Goal: Task Accomplishment & Management: Use online tool/utility

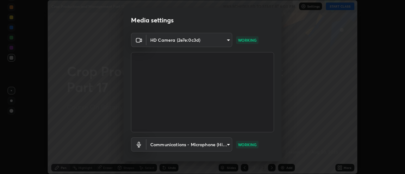
scroll to position [33, 0]
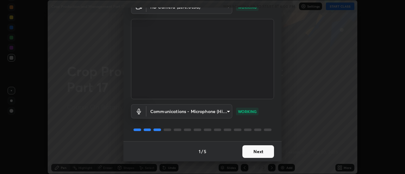
click at [260, 149] on button "Next" at bounding box center [258, 152] width 32 height 13
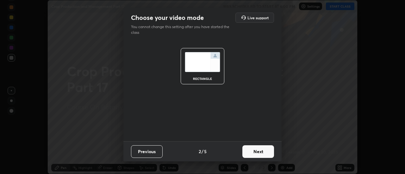
click at [262, 153] on button "Next" at bounding box center [258, 152] width 32 height 13
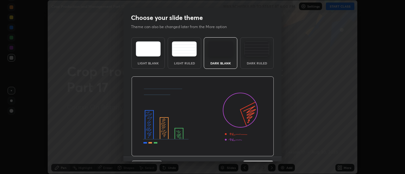
scroll to position [16, 0]
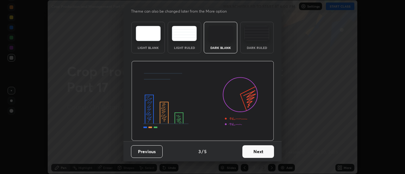
click at [258, 154] on button "Next" at bounding box center [258, 152] width 32 height 13
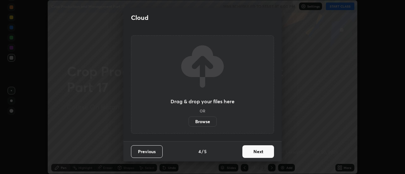
click at [259, 151] on button "Next" at bounding box center [258, 152] width 32 height 13
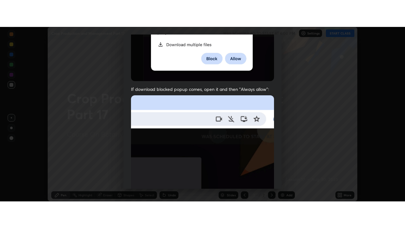
scroll to position [162, 0]
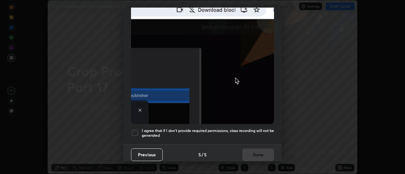
click at [134, 129] on div at bounding box center [135, 133] width 8 height 8
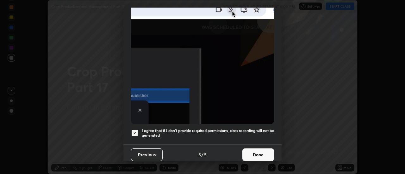
click at [308, 132] on div "Allow automatic downloads Please provide the following download permissions to …" at bounding box center [202, 87] width 405 height 174
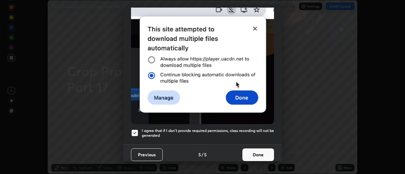
click at [258, 152] on button "Done" at bounding box center [258, 155] width 32 height 13
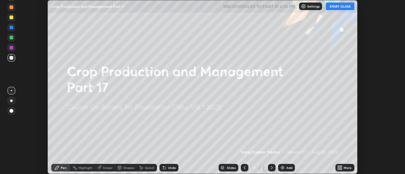
click at [337, 5] on button "START CLASS" at bounding box center [340, 7] width 28 height 8
click at [341, 169] on icon at bounding box center [342, 169] width 2 height 2
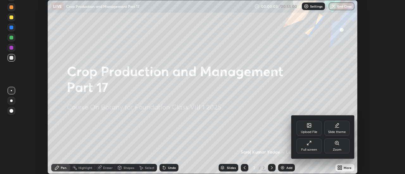
click at [314, 147] on div "Full screen" at bounding box center [309, 146] width 25 height 15
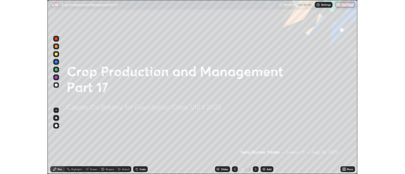
scroll to position [228, 405]
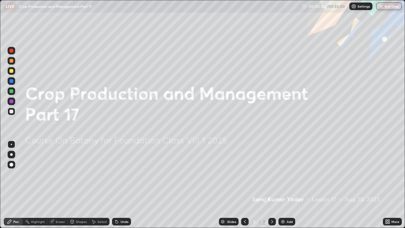
click at [284, 174] on img at bounding box center [282, 221] width 5 height 5
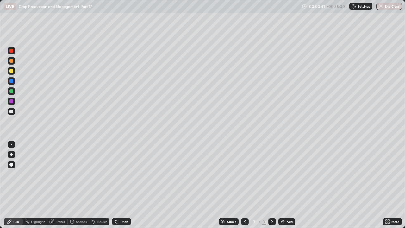
click at [386, 174] on icon at bounding box center [387, 221] width 2 height 2
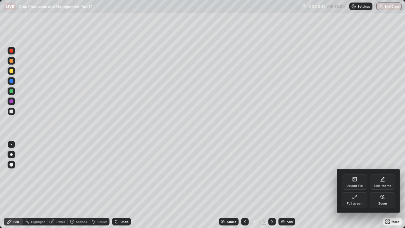
click at [356, 174] on div "Upload File" at bounding box center [354, 181] width 25 height 15
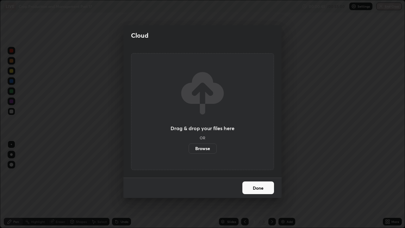
click at [209, 148] on label "Browse" at bounding box center [203, 148] width 28 height 10
click at [189, 148] on input "Browse" at bounding box center [189, 148] width 0 height 10
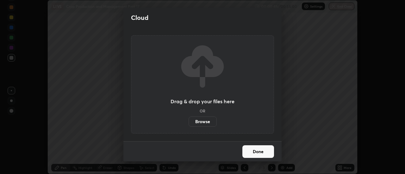
scroll to position [31482, 31252]
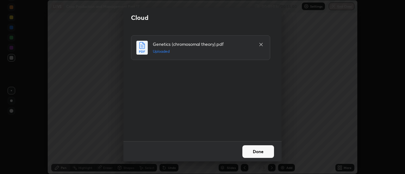
click at [261, 45] on icon at bounding box center [261, 44] width 3 height 3
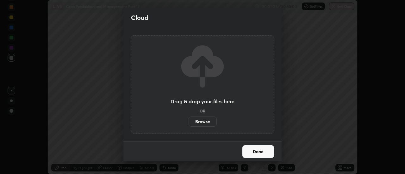
click at [202, 121] on label "Browse" at bounding box center [203, 122] width 28 height 10
click at [189, 121] on input "Browse" at bounding box center [189, 122] width 0 height 10
click at [196, 123] on label "Browse" at bounding box center [203, 122] width 28 height 10
click at [189, 123] on input "Browse" at bounding box center [189, 122] width 0 height 10
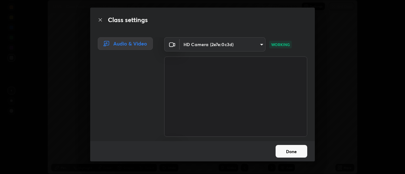
click at [283, 151] on button "Done" at bounding box center [292, 151] width 32 height 13
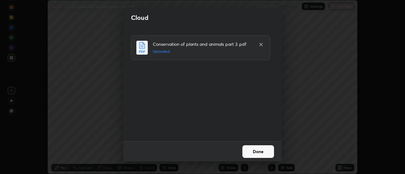
click at [249, 152] on button "Done" at bounding box center [258, 152] width 32 height 13
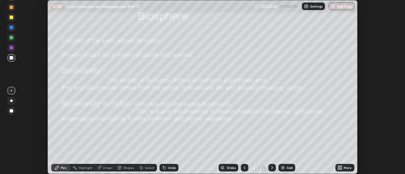
click at [229, 167] on div "Slides" at bounding box center [231, 168] width 9 height 3
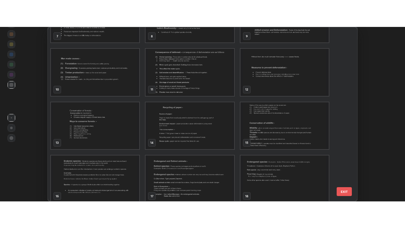
scroll to position [142, 0]
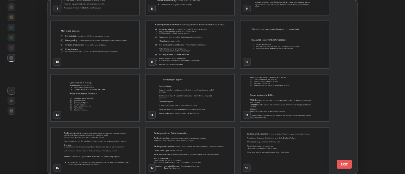
click at [259, 47] on img "grid" at bounding box center [285, 44] width 88 height 47
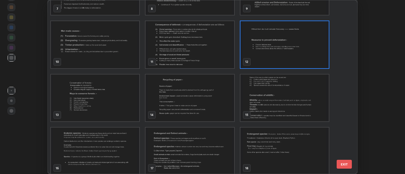
click at [259, 47] on img "grid" at bounding box center [285, 44] width 88 height 47
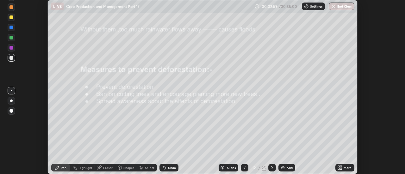
click at [339, 168] on icon at bounding box center [339, 168] width 5 height 5
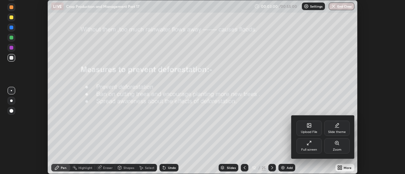
click at [305, 147] on div "Full screen" at bounding box center [309, 146] width 25 height 15
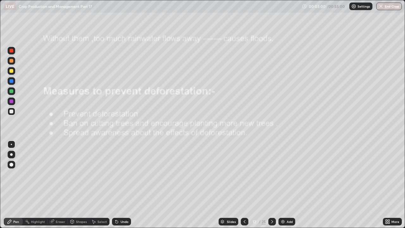
scroll to position [228, 405]
click at [244, 174] on icon at bounding box center [244, 221] width 5 height 5
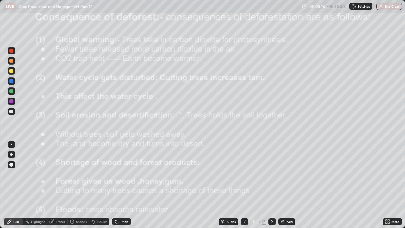
click at [272, 174] on icon at bounding box center [272, 221] width 5 height 5
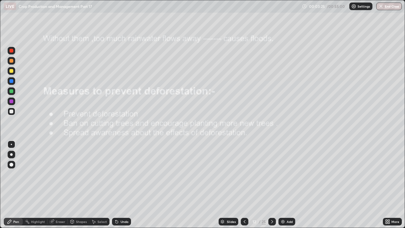
click at [12, 51] on div at bounding box center [11, 51] width 4 height 4
click at [12, 154] on div at bounding box center [11, 154] width 3 height 3
click at [271, 174] on icon at bounding box center [272, 221] width 2 height 3
click at [79, 174] on div "Shapes" at bounding box center [81, 221] width 11 height 3
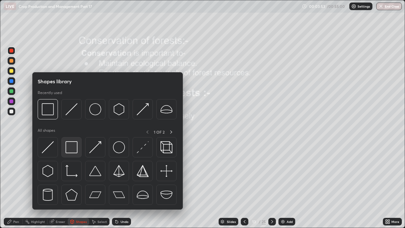
click at [73, 146] on img at bounding box center [72, 147] width 12 height 12
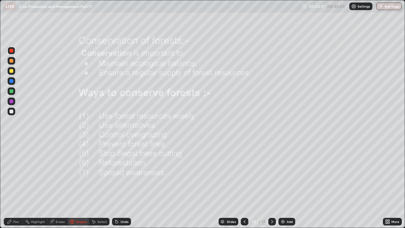
click at [15, 174] on div "Pen" at bounding box center [16, 221] width 6 height 3
click at [12, 60] on div at bounding box center [11, 61] width 4 height 4
click at [271, 174] on icon at bounding box center [272, 221] width 5 height 5
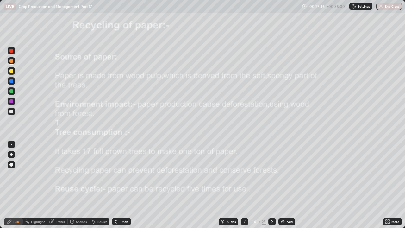
click at [270, 174] on div at bounding box center [272, 222] width 8 height 8
click at [271, 174] on icon at bounding box center [272, 221] width 5 height 5
click at [59, 174] on div "Eraser" at bounding box center [60, 221] width 9 height 3
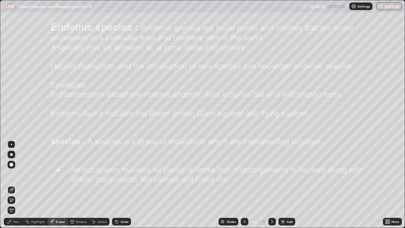
click at [60, 174] on div "Eraser" at bounding box center [60, 221] width 9 height 3
click at [58, 174] on div "Eraser" at bounding box center [60, 221] width 9 height 3
click at [121, 174] on div "Undo" at bounding box center [125, 221] width 8 height 3
click at [123, 174] on div "Undo" at bounding box center [125, 221] width 8 height 3
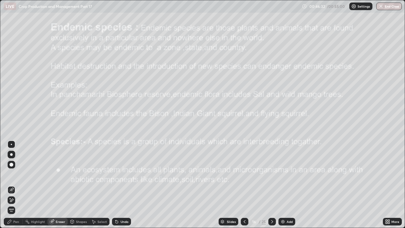
click at [124, 174] on div "Undo" at bounding box center [125, 221] width 8 height 3
click at [123, 174] on div "Undo" at bounding box center [125, 221] width 8 height 3
click at [123, 174] on div "Undo" at bounding box center [121, 222] width 19 height 8
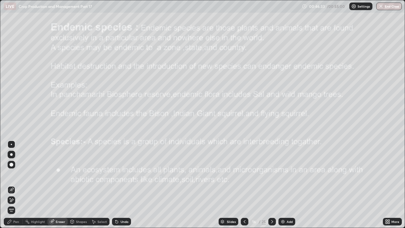
click at [123, 174] on div "Undo" at bounding box center [125, 221] width 8 height 3
click at [122, 174] on div "Undo" at bounding box center [125, 221] width 8 height 3
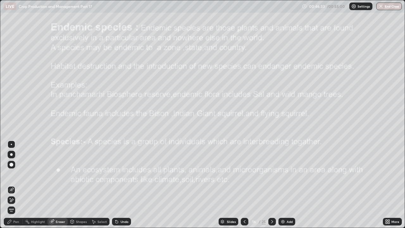
click at [122, 174] on div "Undo" at bounding box center [125, 221] width 8 height 3
click at [121, 174] on div "Undo" at bounding box center [125, 221] width 8 height 3
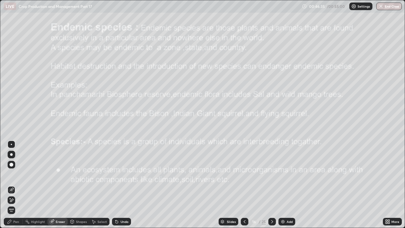
click at [121, 174] on div "Undo" at bounding box center [125, 221] width 8 height 3
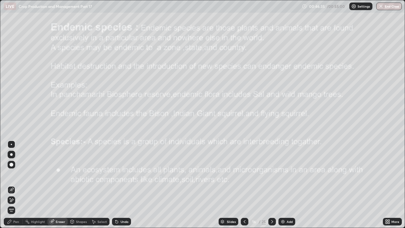
click at [122, 174] on div "Undo" at bounding box center [125, 221] width 8 height 3
click at [121, 174] on div "Undo" at bounding box center [125, 221] width 8 height 3
click at [122, 174] on div "Undo" at bounding box center [125, 221] width 8 height 3
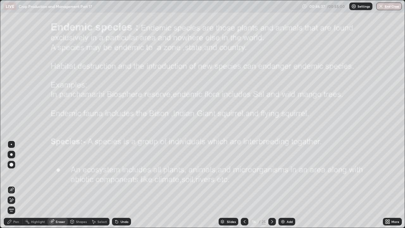
click at [122, 174] on div "Undo" at bounding box center [125, 221] width 8 height 3
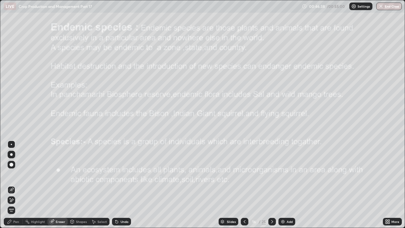
click at [122, 174] on div "Undo" at bounding box center [121, 222] width 19 height 8
click at [272, 174] on icon at bounding box center [272, 221] width 5 height 5
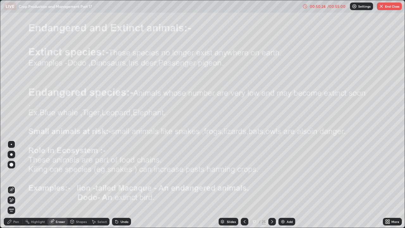
click at [243, 174] on icon at bounding box center [244, 221] width 5 height 5
click at [387, 6] on button "End Class" at bounding box center [389, 7] width 25 height 8
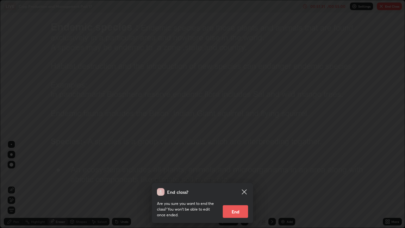
click at [236, 174] on button "End" at bounding box center [235, 211] width 25 height 13
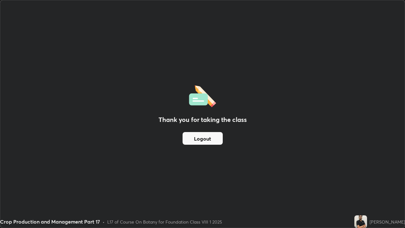
click at [272, 83] on div "Thank you for taking the class Logout" at bounding box center [202, 113] width 405 height 227
